Goal: Task Accomplishment & Management: Complete application form

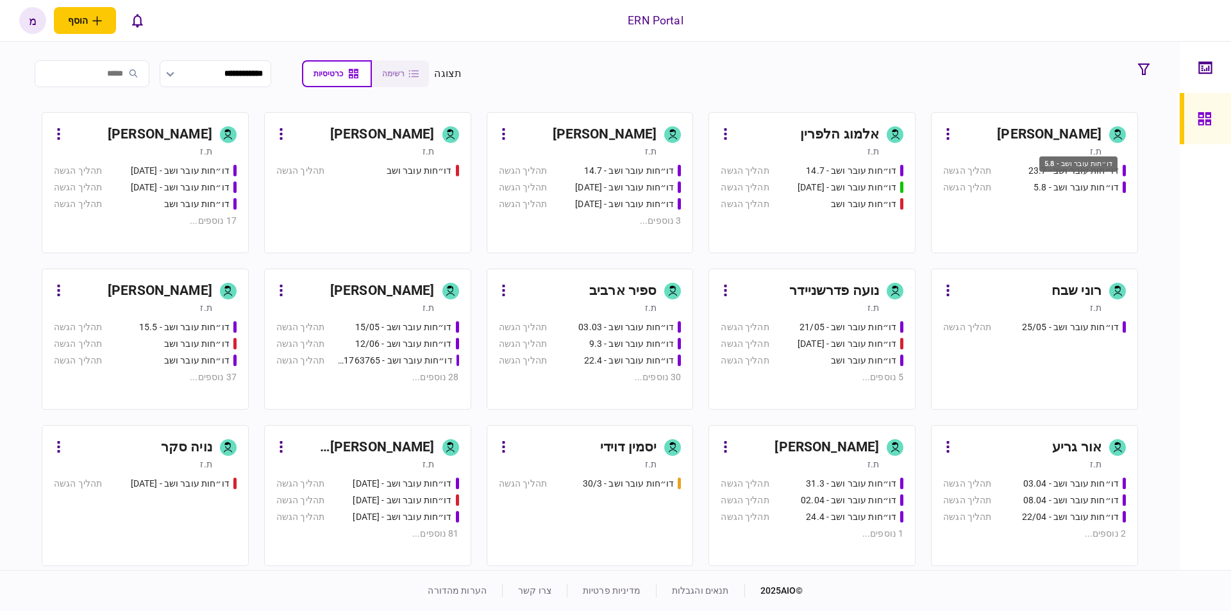
click at [1058, 204] on div "דו״חות עובר ושב - 23.7 תהליך הגשה דו״חות עובר ושב - 5.8 תהליך הגשה" at bounding box center [1034, 203] width 183 height 78
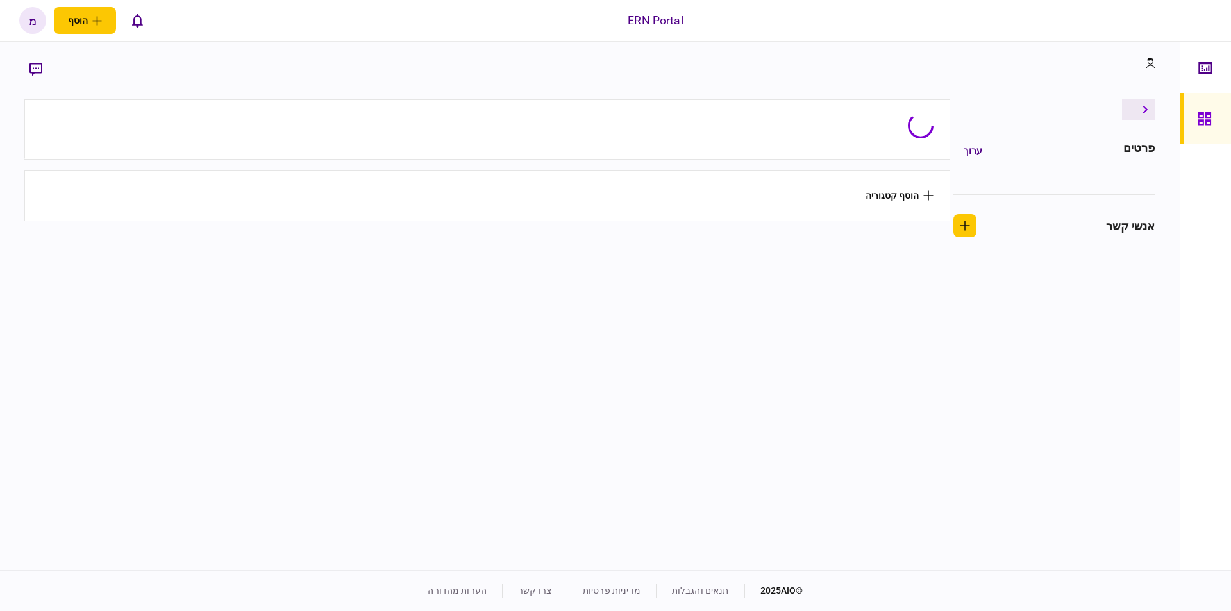
click at [1058, 204] on div "פרטים ערוך אנשי קשר" at bounding box center [1052, 194] width 205 height 111
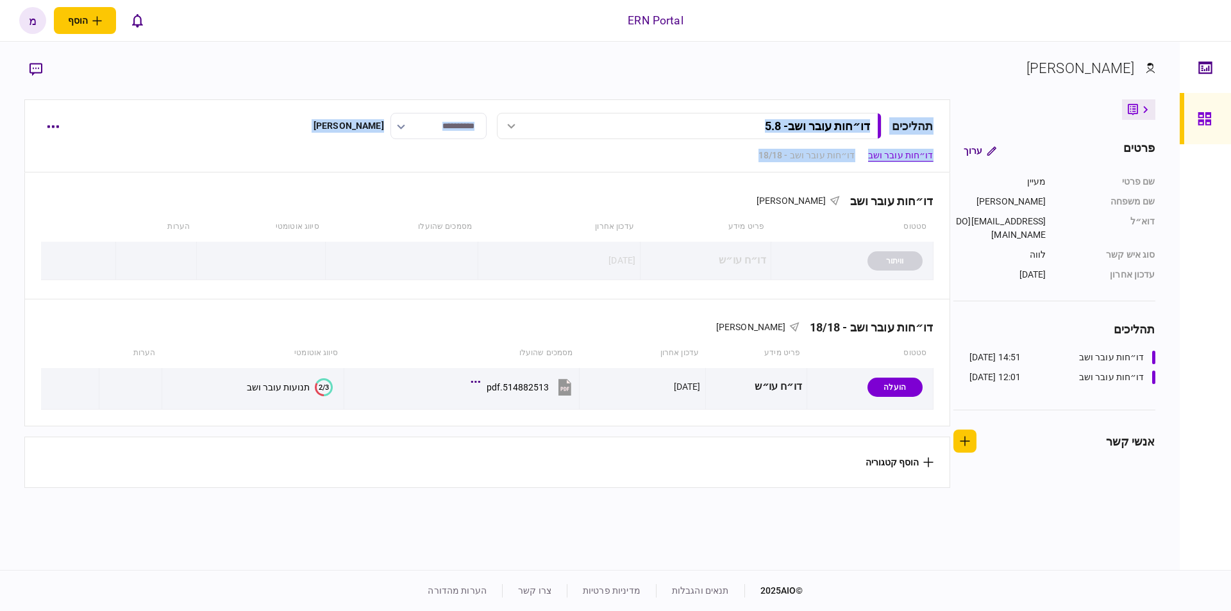
click at [887, 467] on button "הוסף קטגוריה" at bounding box center [899, 462] width 68 height 10
click at [742, 470] on div at bounding box center [615, 305] width 1231 height 611
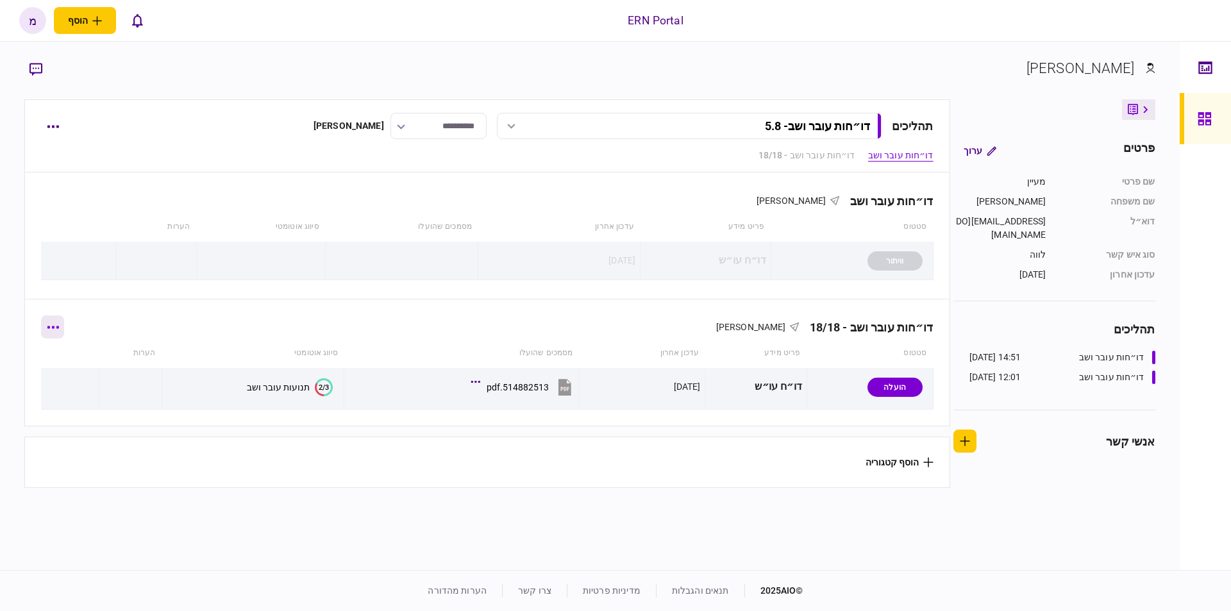
click at [63, 322] on button "button" at bounding box center [52, 326] width 23 height 23
click at [63, 322] on div at bounding box center [615, 305] width 1231 height 611
click at [44, 119] on button "button" at bounding box center [52, 126] width 23 height 23
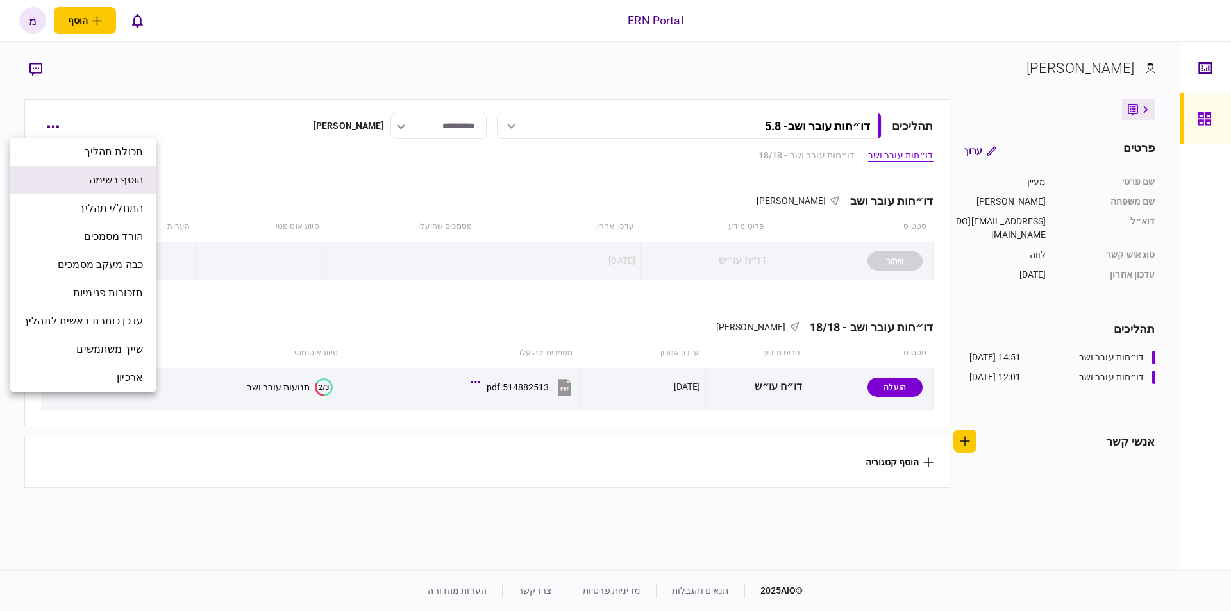
click at [123, 180] on span "הוסף רשימה" at bounding box center [116, 179] width 54 height 15
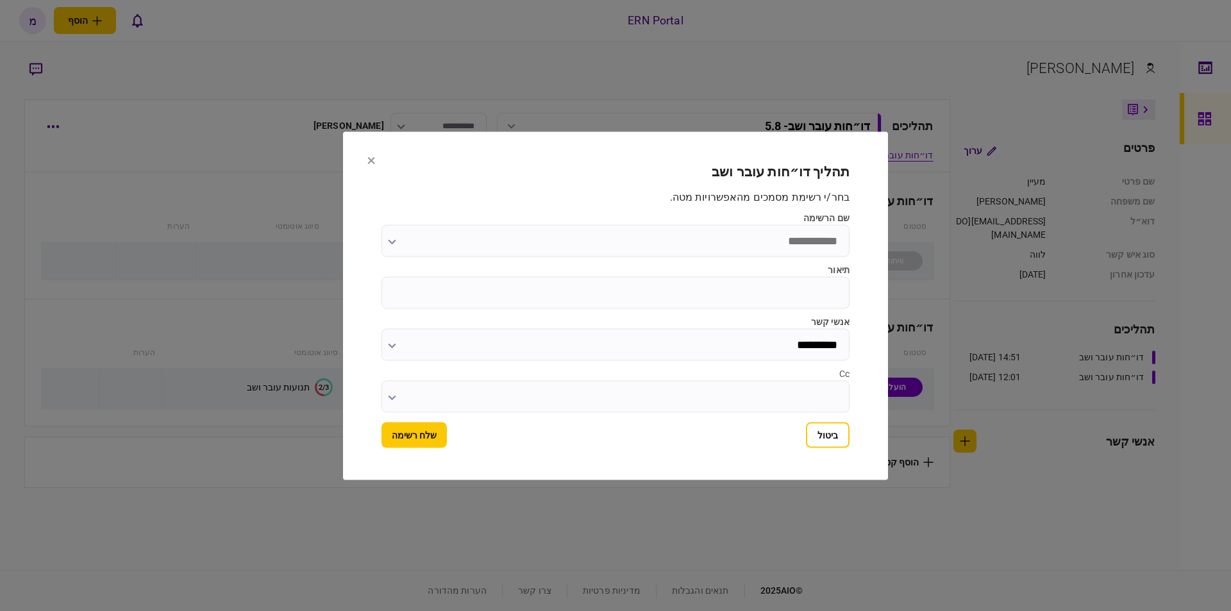
click at [780, 281] on input "תיאור" at bounding box center [615, 292] width 468 height 32
type input "****"
click at [421, 433] on button "שלח רשימה" at bounding box center [413, 435] width 65 height 26
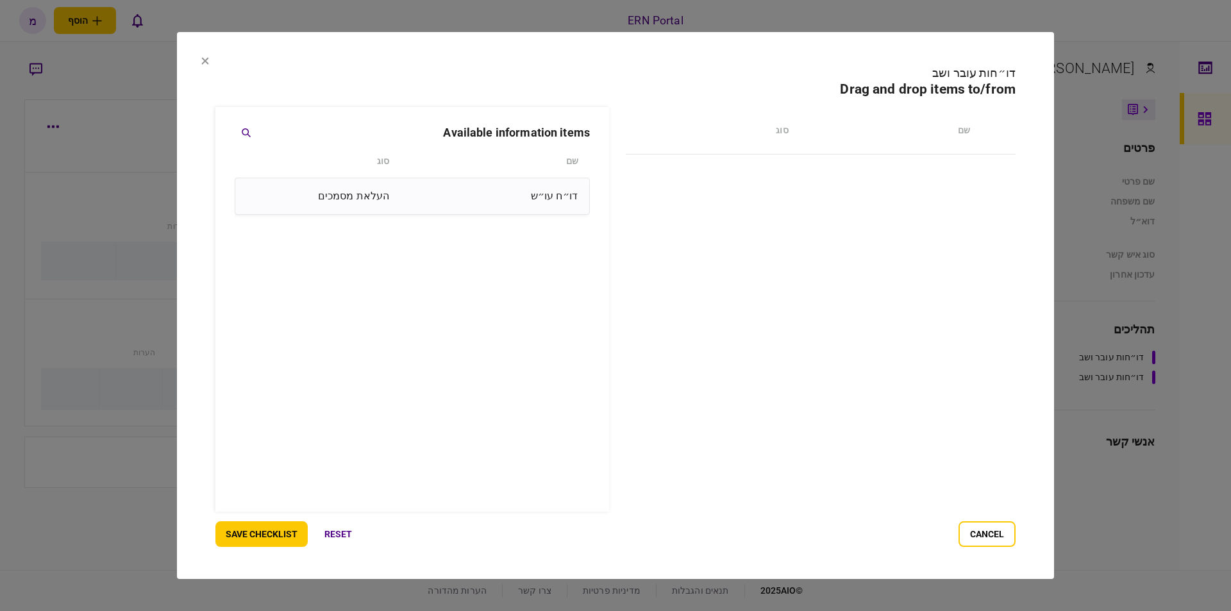
click at [544, 199] on div "דו״ח עו״ש" at bounding box center [487, 196] width 182 height 26
click at [251, 533] on button "save checklist" at bounding box center [261, 534] width 92 height 26
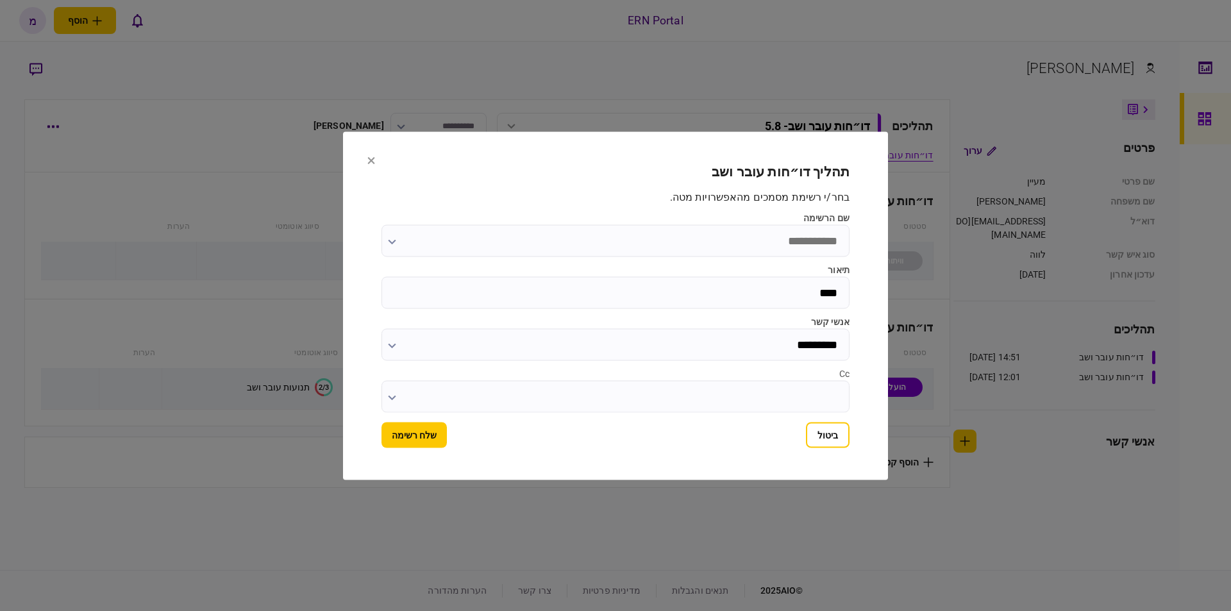
click at [809, 238] on input "שם הרשימה" at bounding box center [615, 240] width 468 height 32
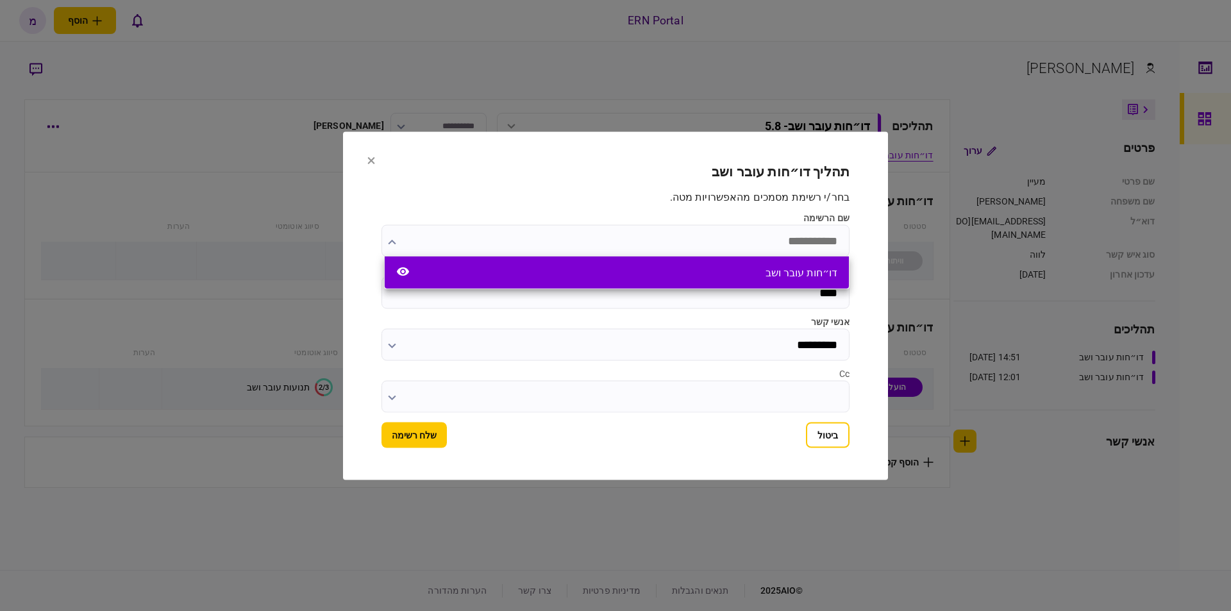
click at [540, 267] on div "דו״חות עובר ושב" at bounding box center [617, 272] width 464 height 32
type input "**********"
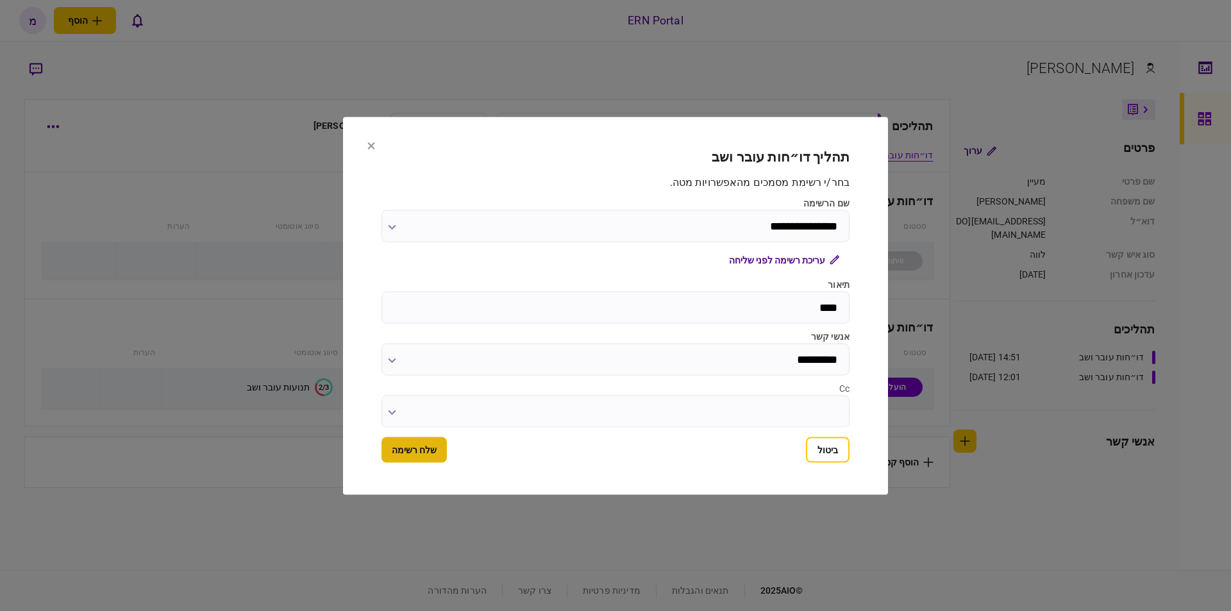
click at [408, 454] on button "שלח רשימה" at bounding box center [413, 450] width 65 height 26
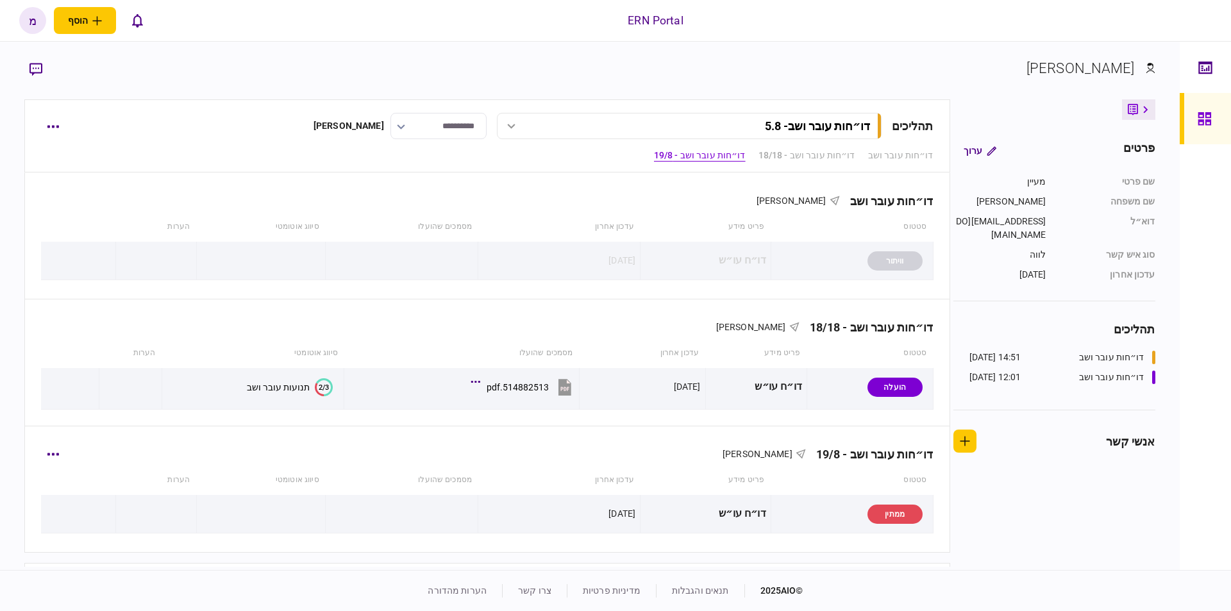
scroll to position [51, 0]
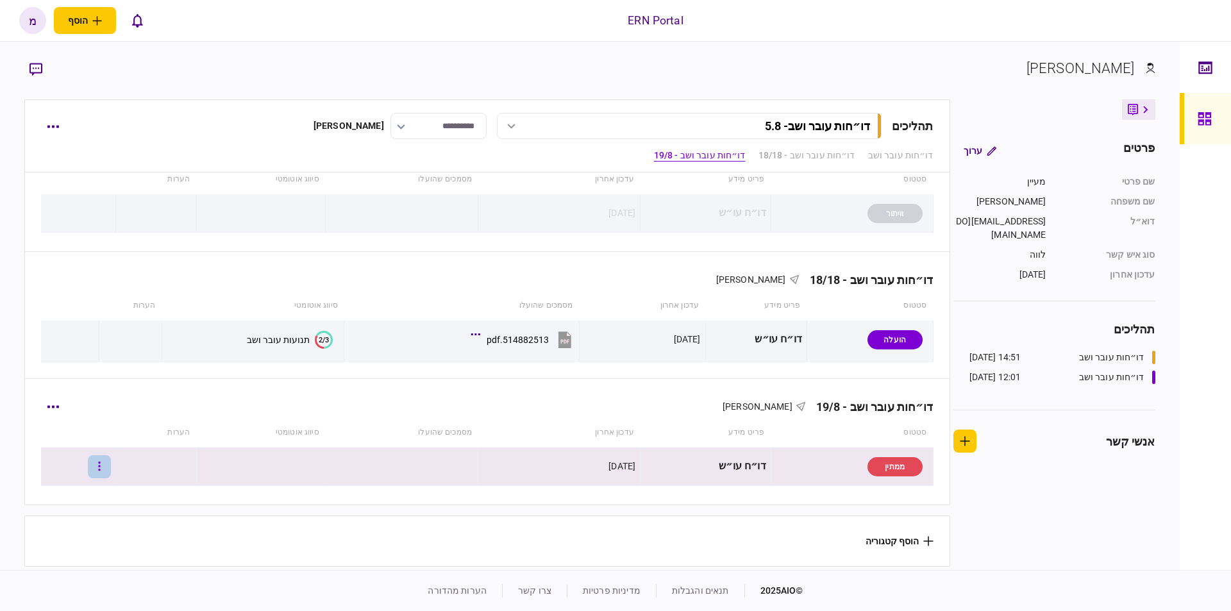
click at [111, 461] on button "button" at bounding box center [99, 466] width 23 height 23
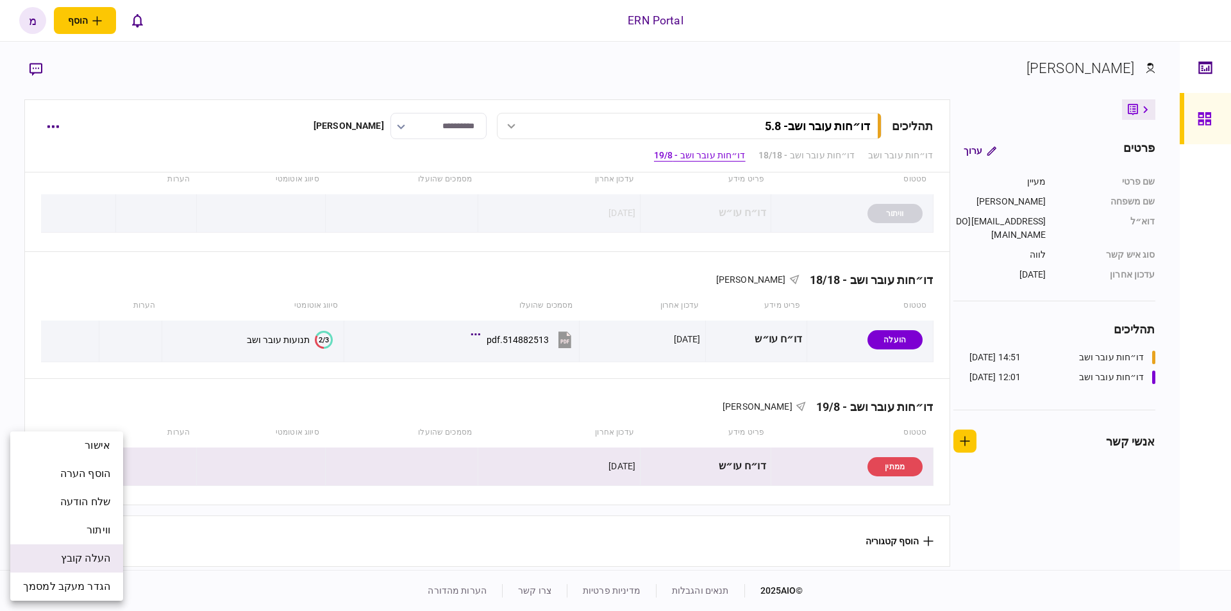
click at [81, 562] on span "העלה קובץ" at bounding box center [85, 558] width 49 height 15
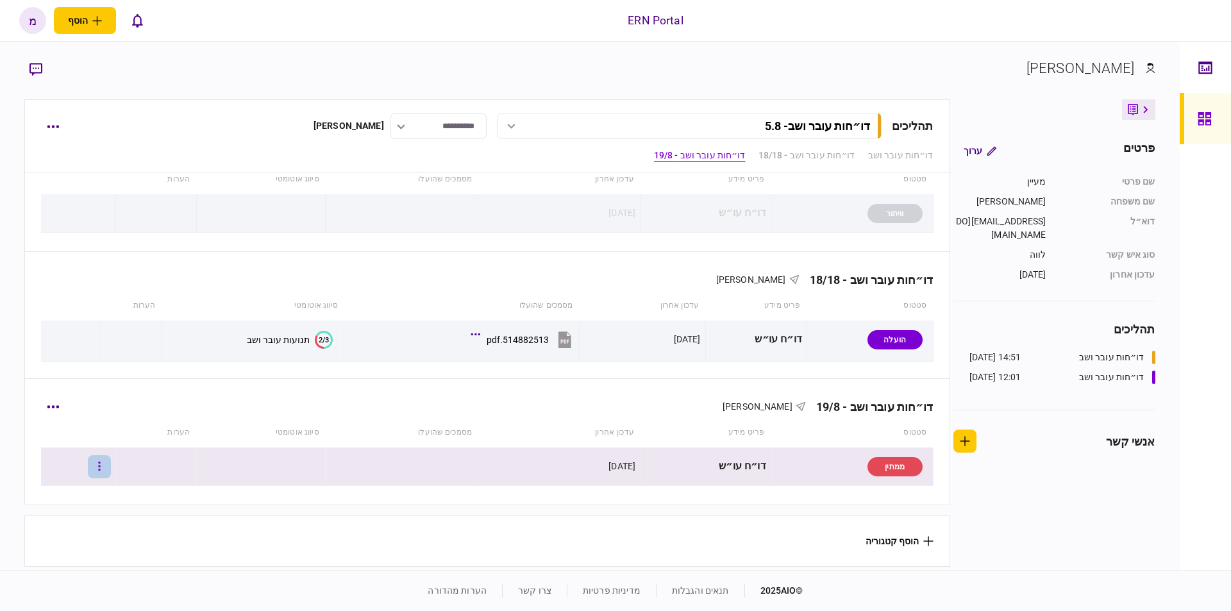
click at [111, 465] on button "button" at bounding box center [99, 466] width 23 height 23
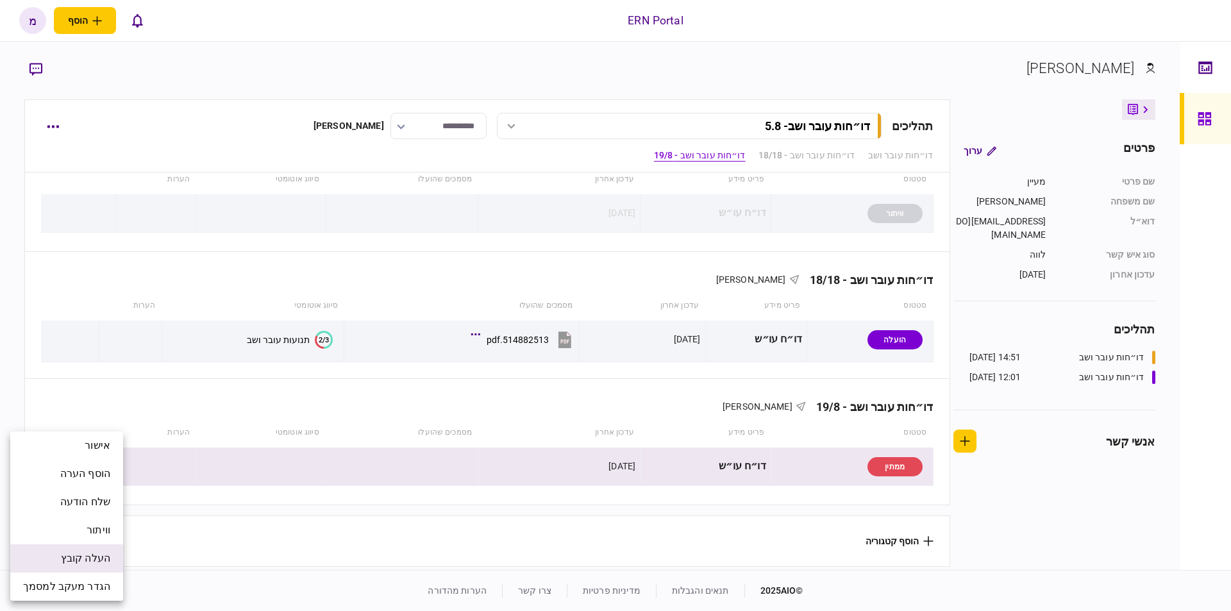
click at [91, 562] on span "העלה קובץ" at bounding box center [85, 558] width 49 height 15
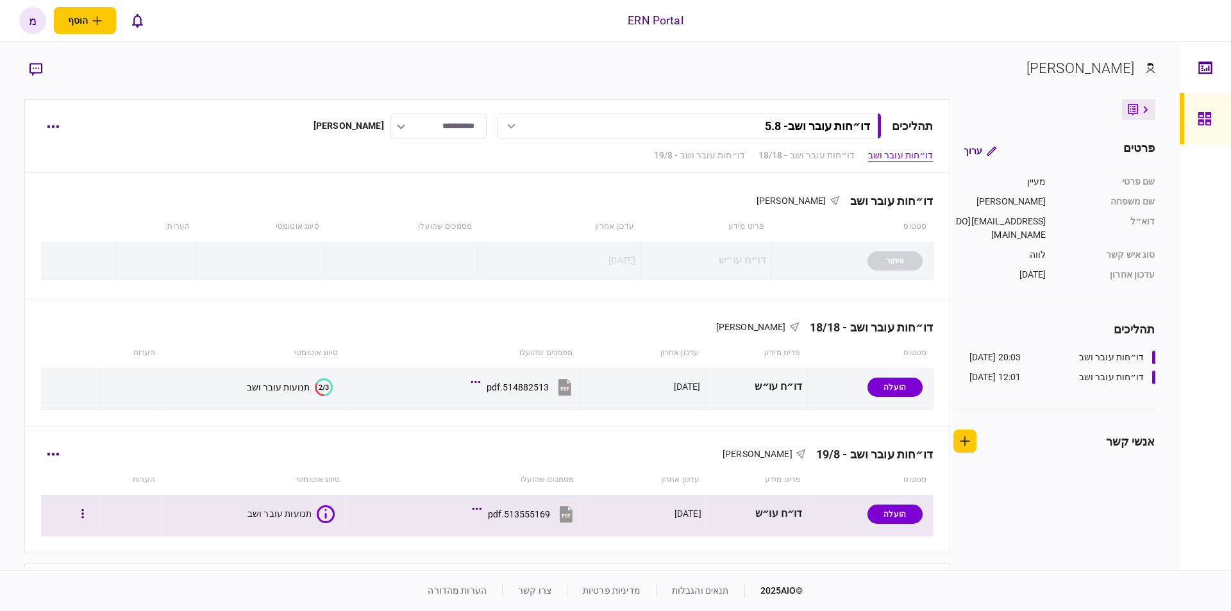
click at [319, 509] on icon at bounding box center [326, 514] width 18 height 18
click at [265, 515] on div "תנועות עובר ושב" at bounding box center [279, 513] width 65 height 13
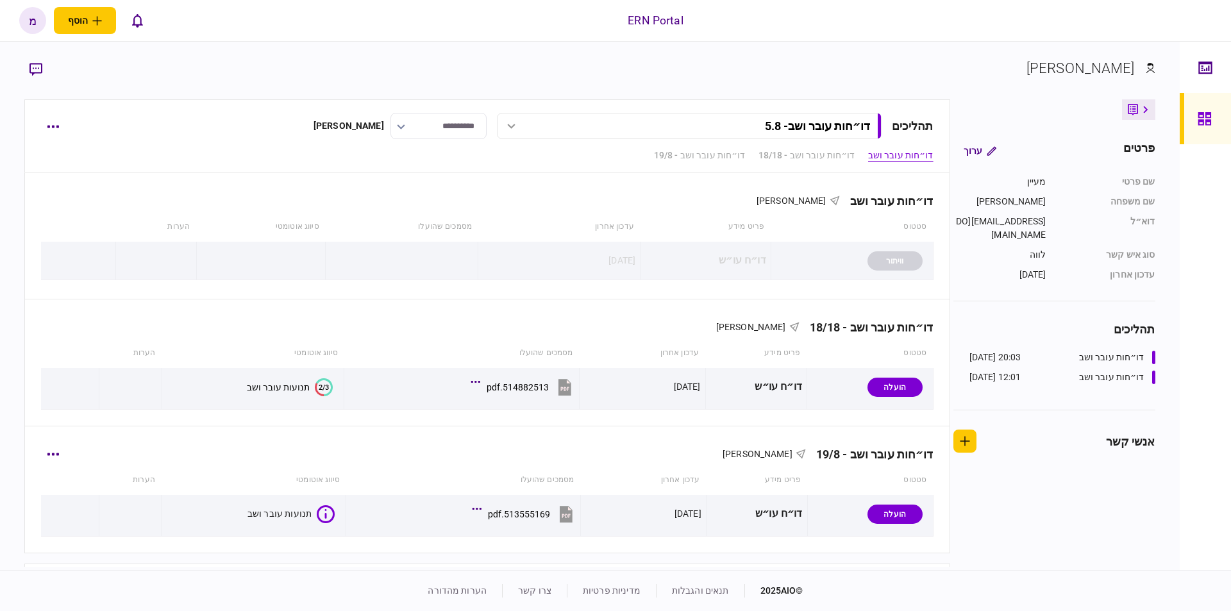
click at [293, 480] on th "סיווג אוטומטי" at bounding box center [254, 479] width 185 height 29
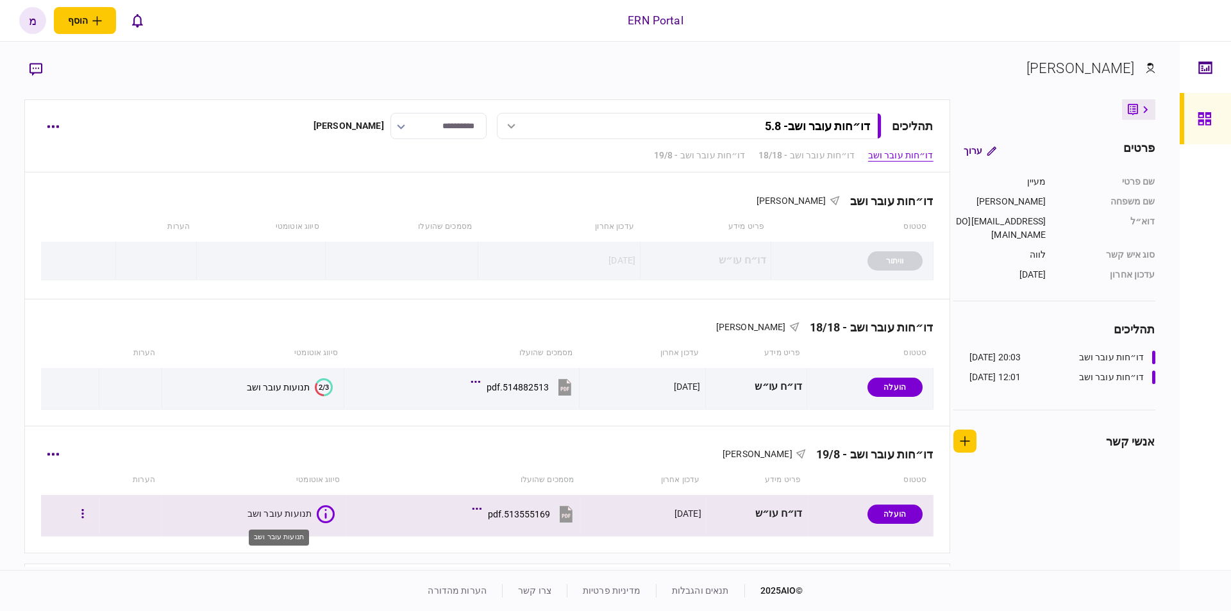
click at [304, 514] on div "תנועות עובר ושב" at bounding box center [279, 513] width 65 height 13
click at [328, 515] on icon at bounding box center [326, 514] width 18 height 18
